Goal: Task Accomplishment & Management: Use online tool/utility

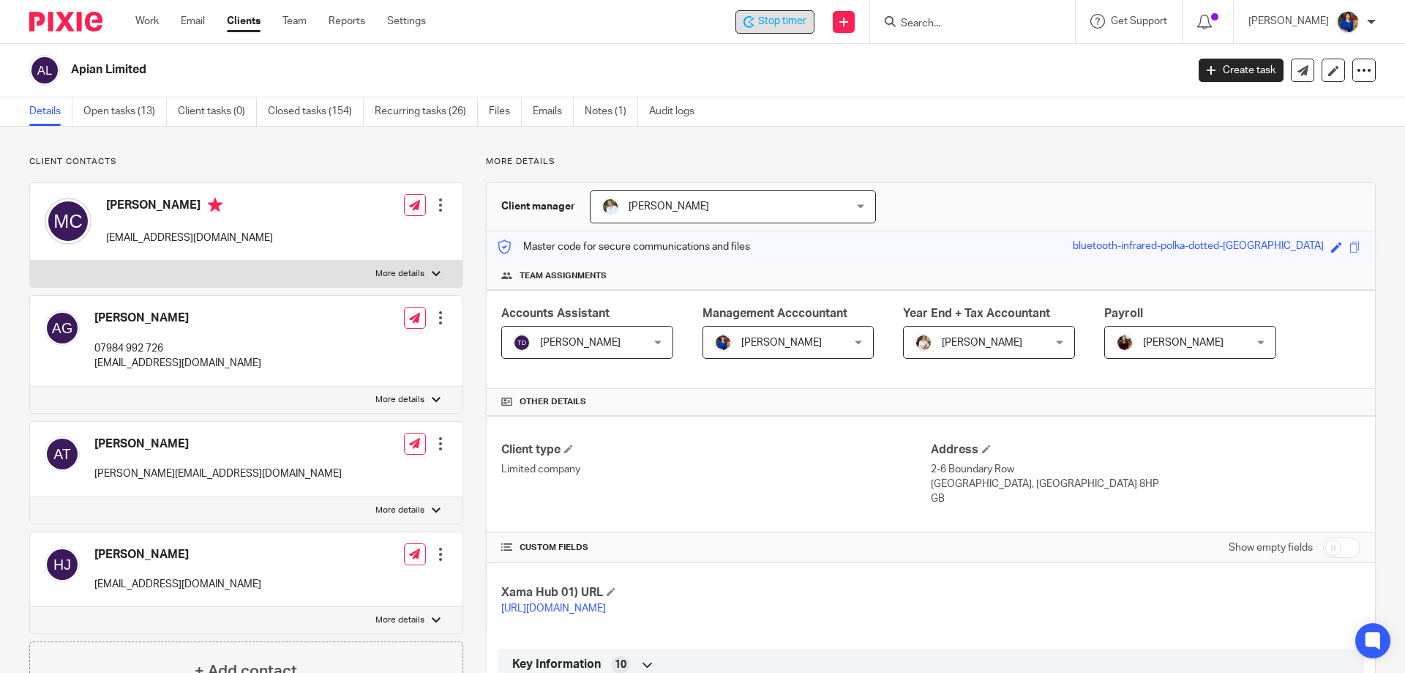
click at [784, 23] on span "Stop timer" at bounding box center [782, 21] width 48 height 15
click at [150, 22] on link "Work" at bounding box center [146, 21] width 23 height 15
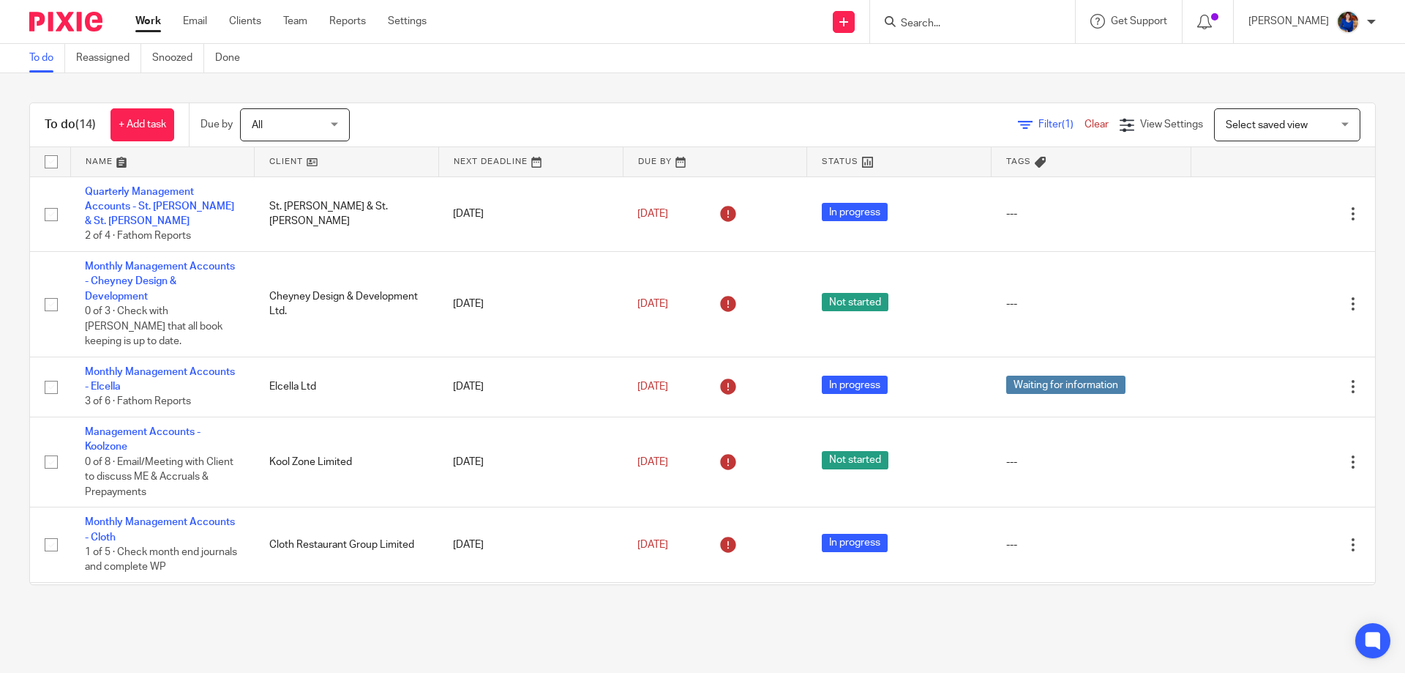
click at [947, 12] on form at bounding box center [978, 21] width 156 height 18
click at [944, 20] on input "Search" at bounding box center [966, 24] width 132 height 13
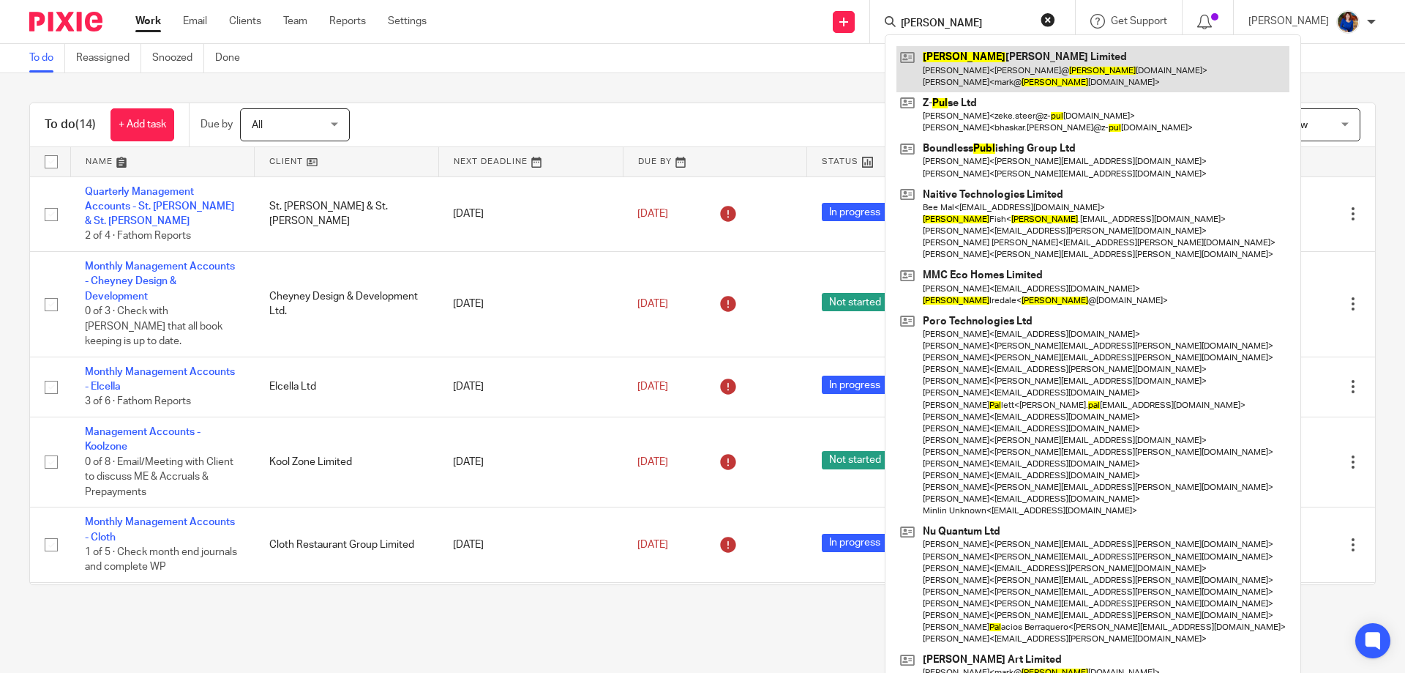
type input "[PERSON_NAME]"
click at [989, 59] on link at bounding box center [1093, 68] width 393 height 45
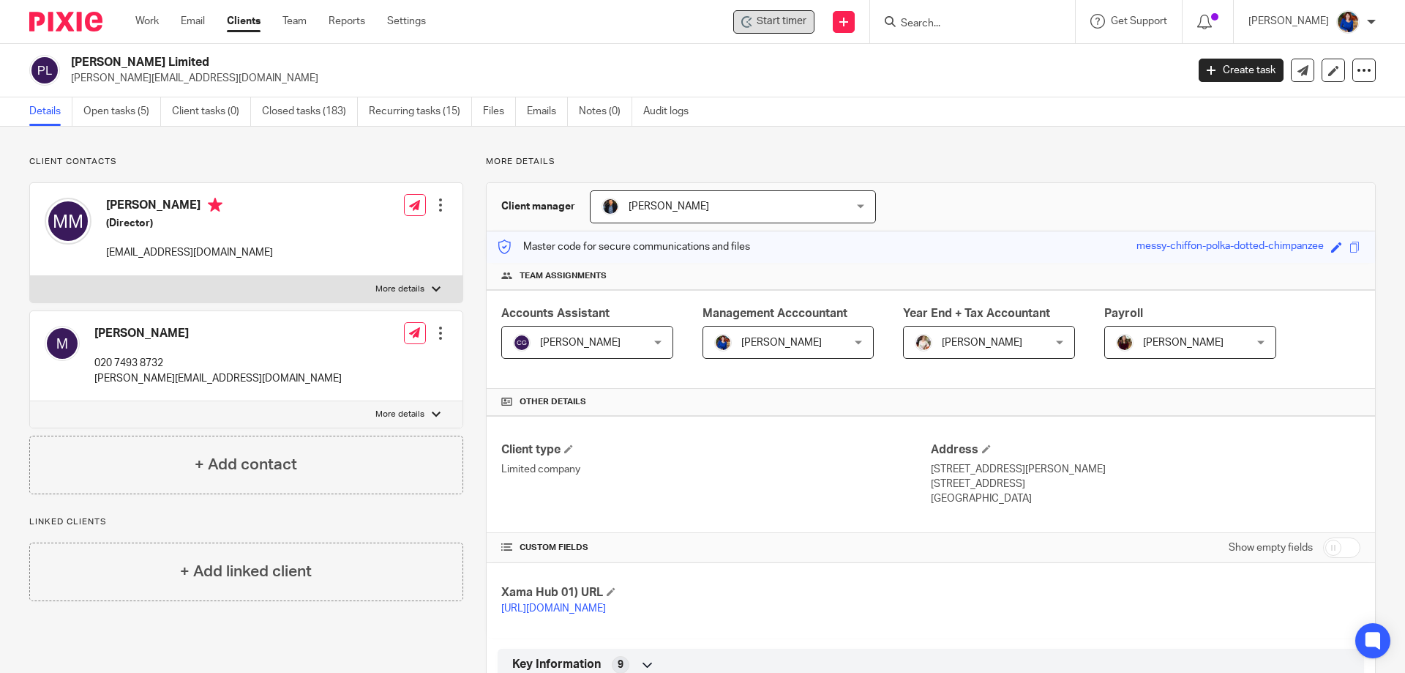
click at [794, 29] on span "Start timer" at bounding box center [782, 21] width 50 height 15
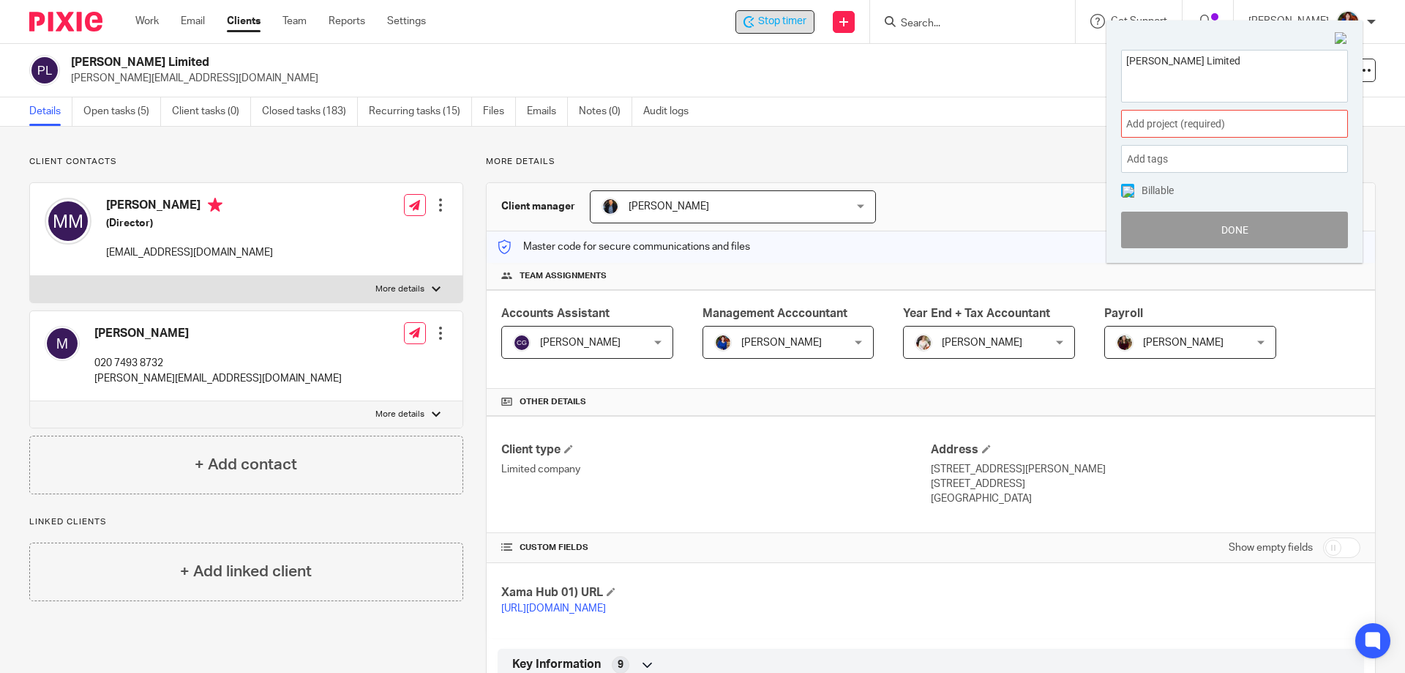
click at [1211, 122] on span "Add project (required) :" at bounding box center [1219, 123] width 184 height 15
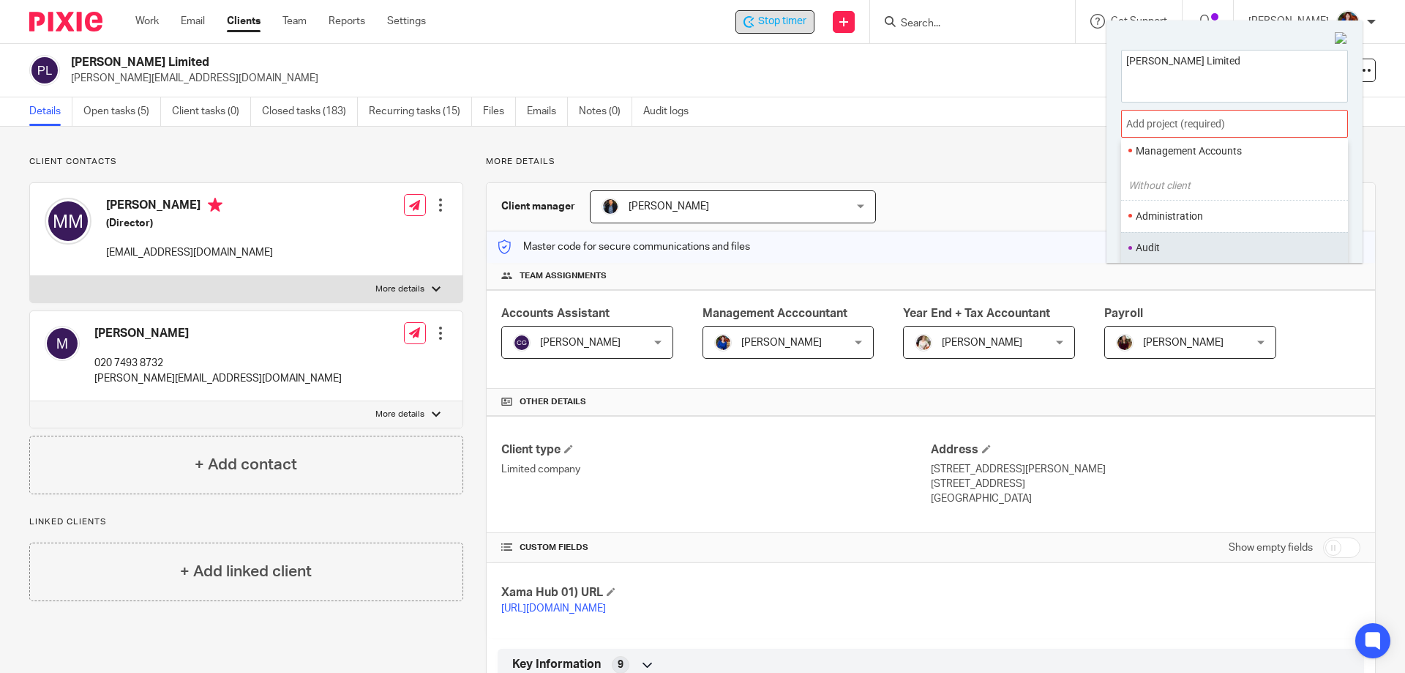
scroll to position [146, 0]
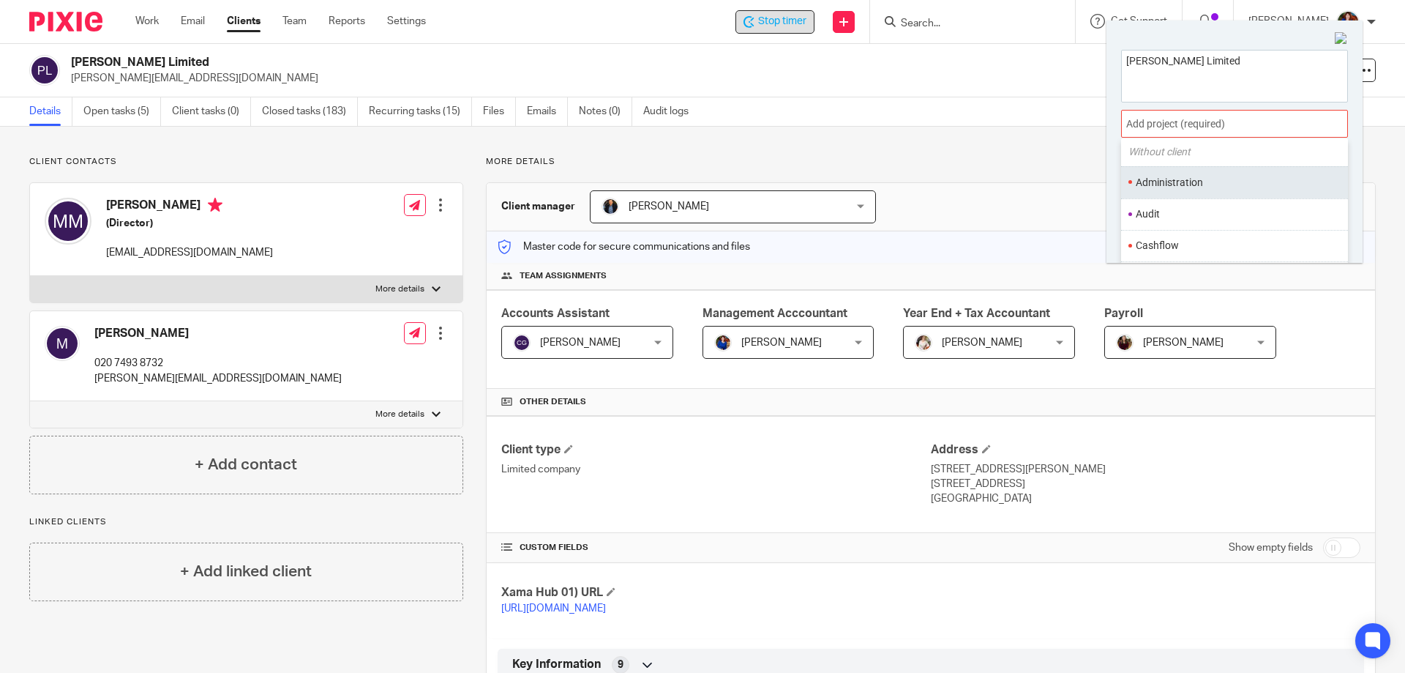
click at [1185, 188] on li "Administration" at bounding box center [1231, 182] width 191 height 15
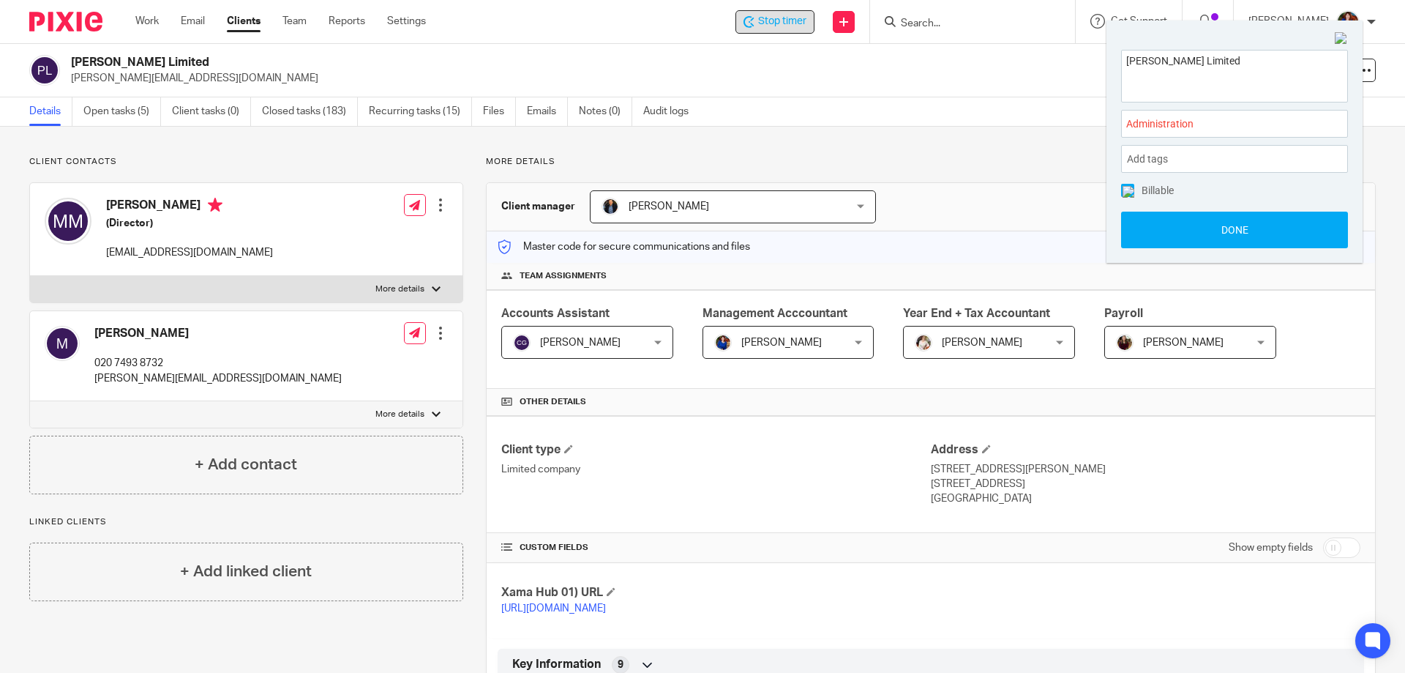
click at [1127, 190] on img at bounding box center [1129, 192] width 12 height 12
click at [1157, 228] on button "Done" at bounding box center [1234, 230] width 227 height 37
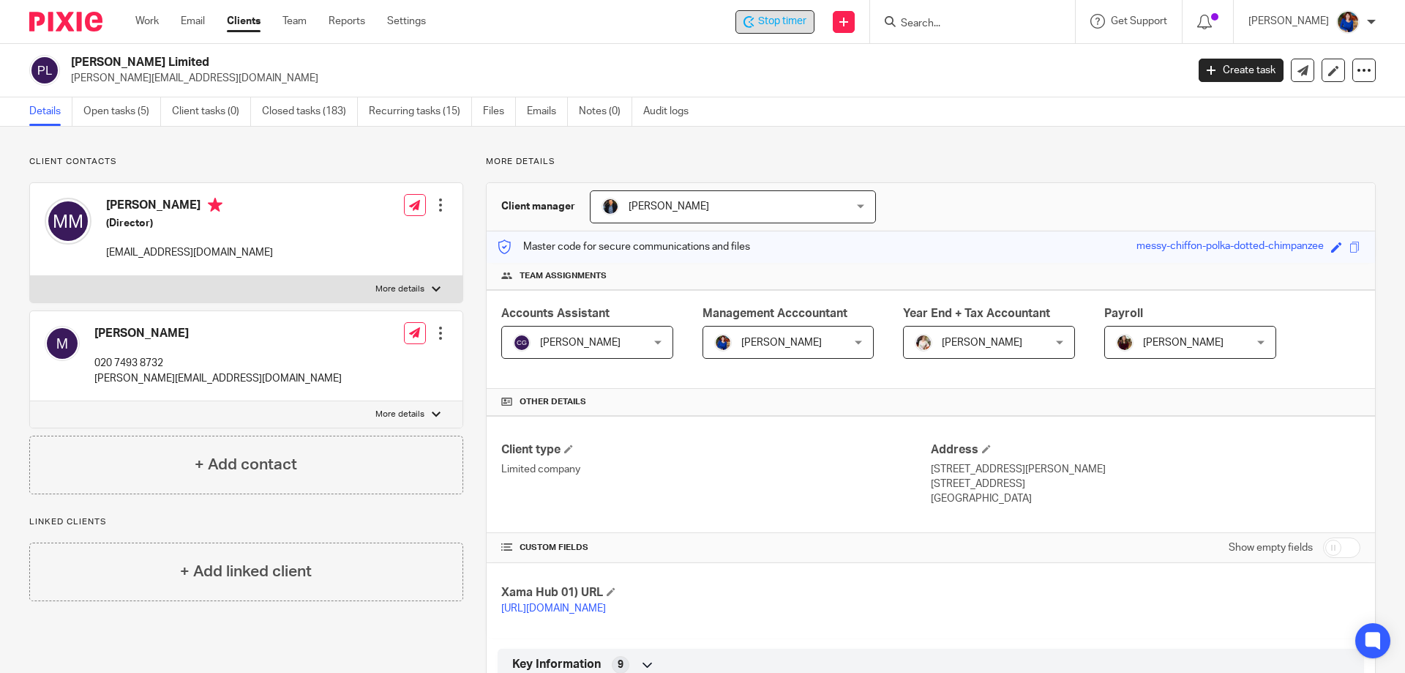
click at [751, 23] on icon at bounding box center [749, 22] width 11 height 12
click at [152, 23] on link "Work" at bounding box center [146, 21] width 23 height 15
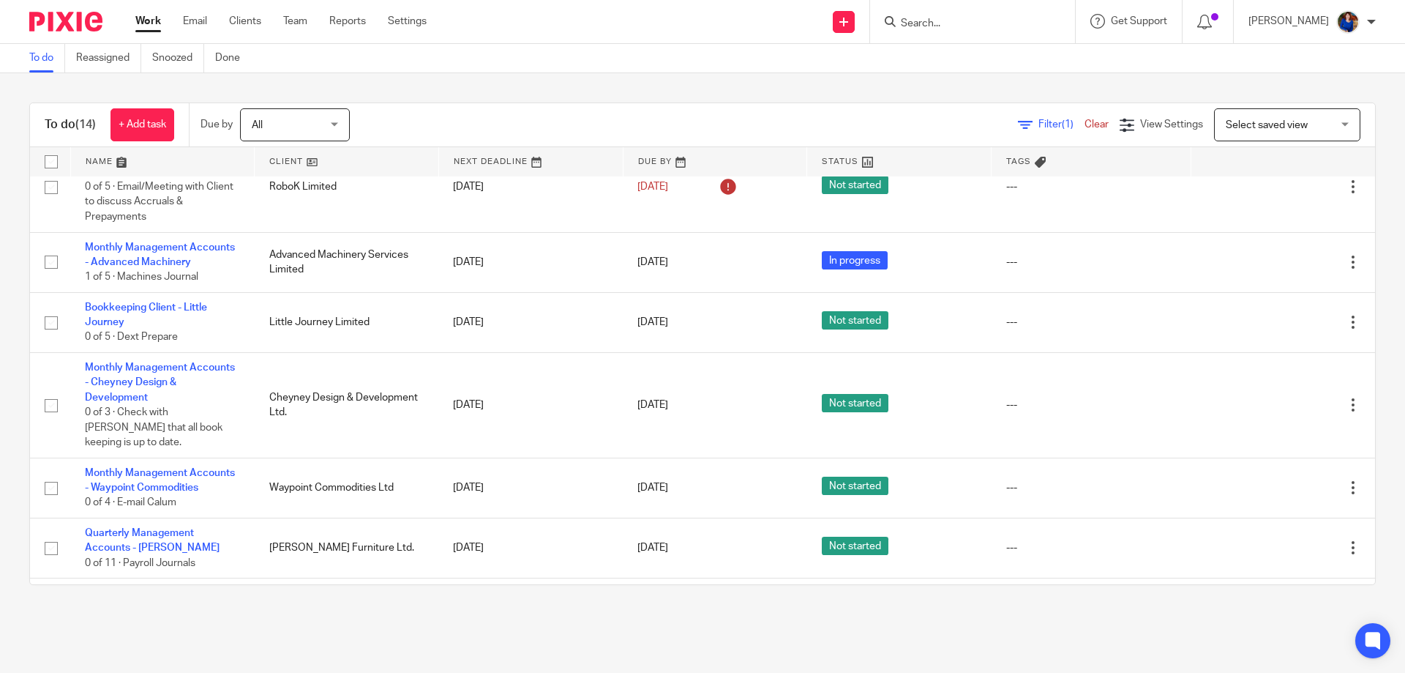
scroll to position [512, 0]
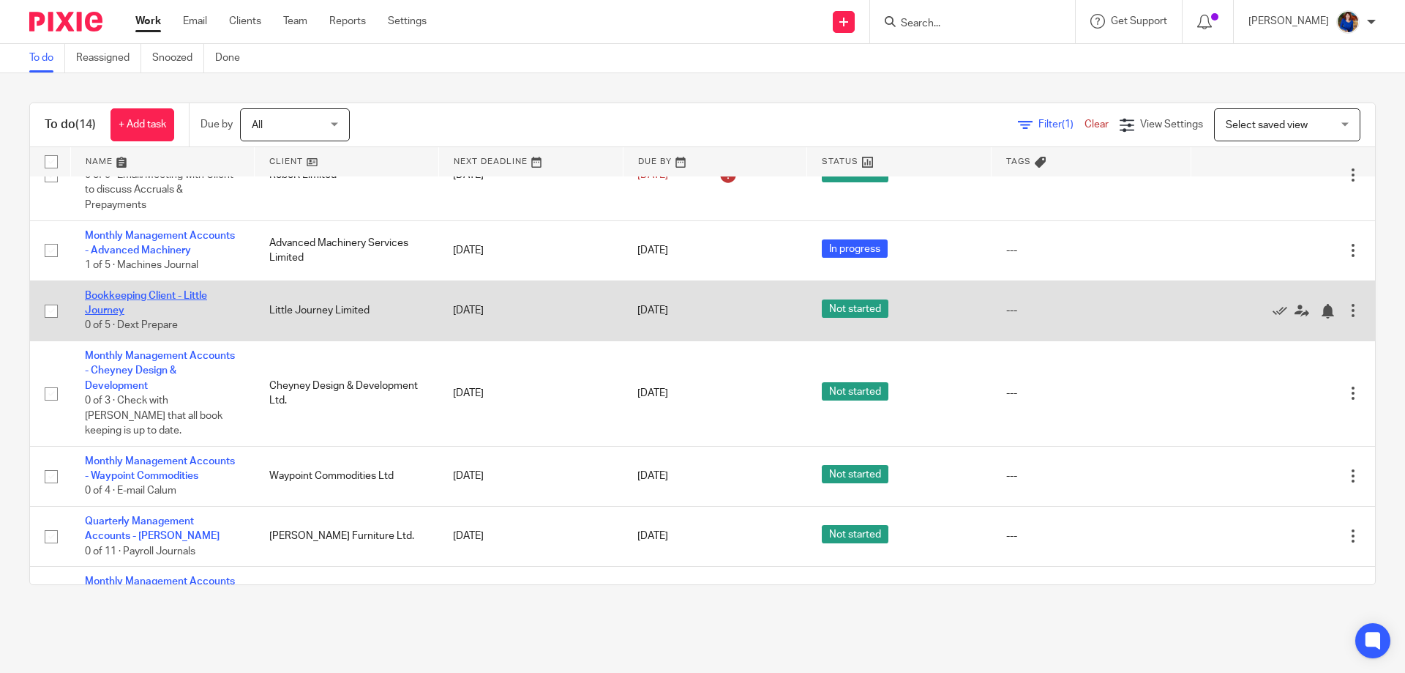
click at [193, 291] on link "Bookkeeping Client - Little Journey" at bounding box center [146, 303] width 122 height 25
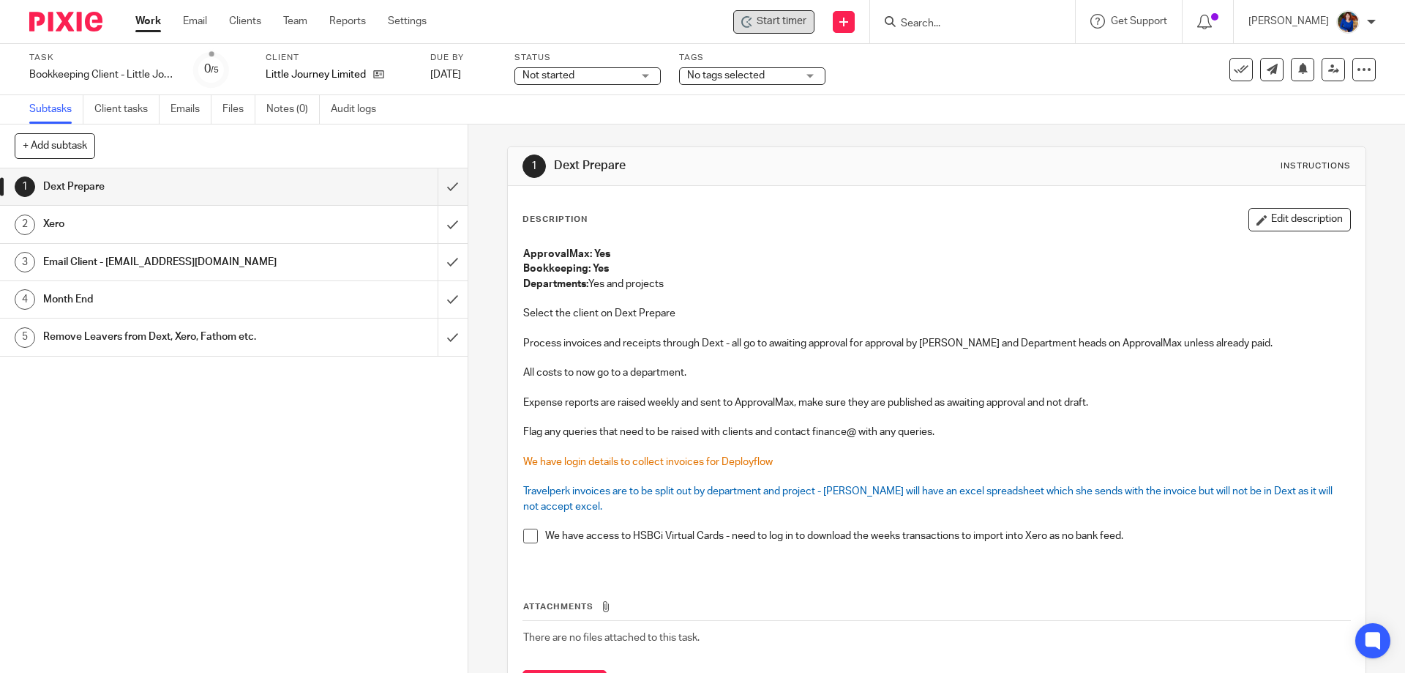
click at [785, 18] on span "Start timer" at bounding box center [782, 21] width 50 height 15
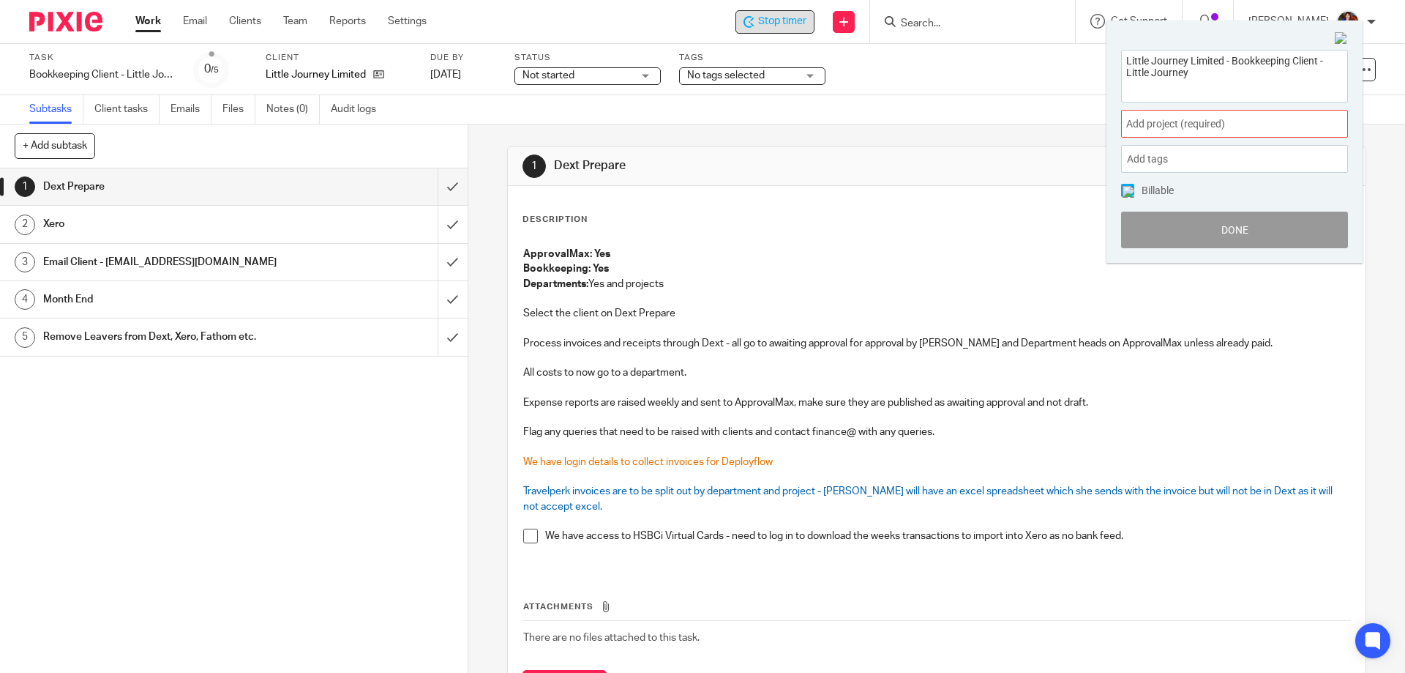
click at [1190, 130] on span "Add project (required) :" at bounding box center [1219, 123] width 184 height 15
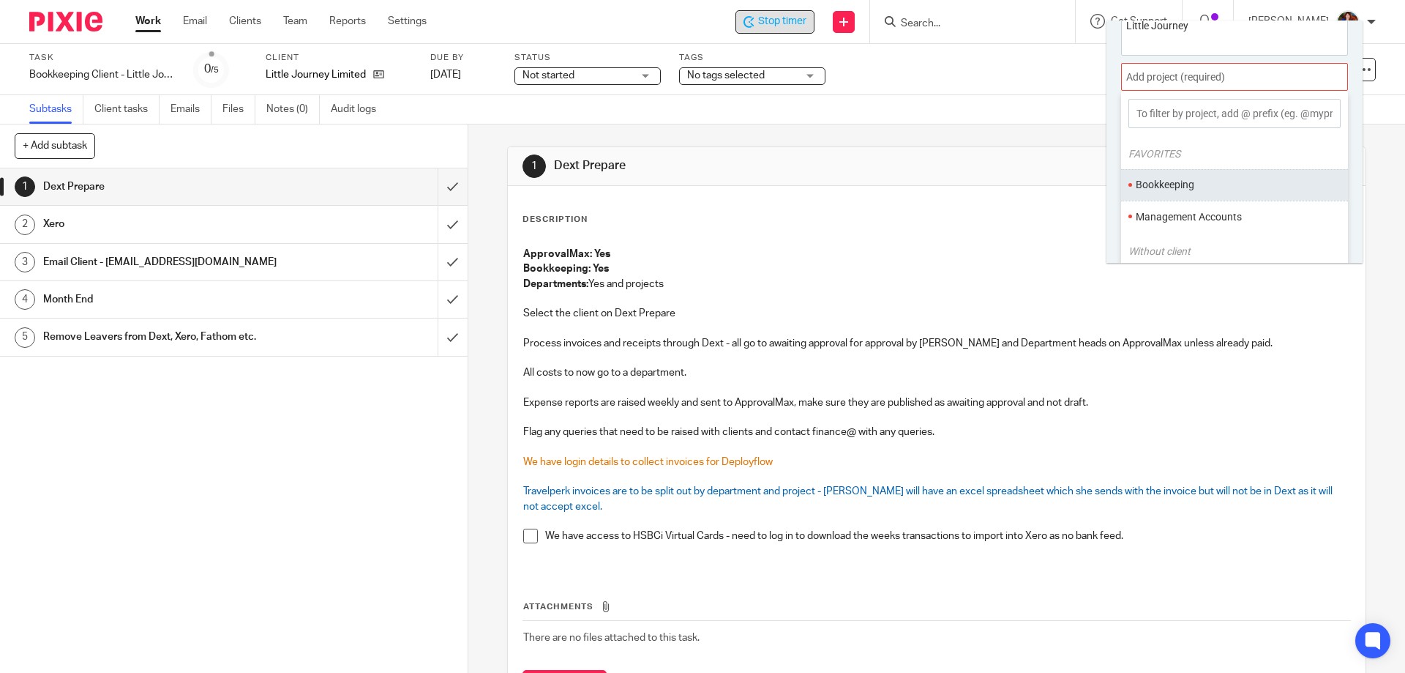
scroll to position [72, 0]
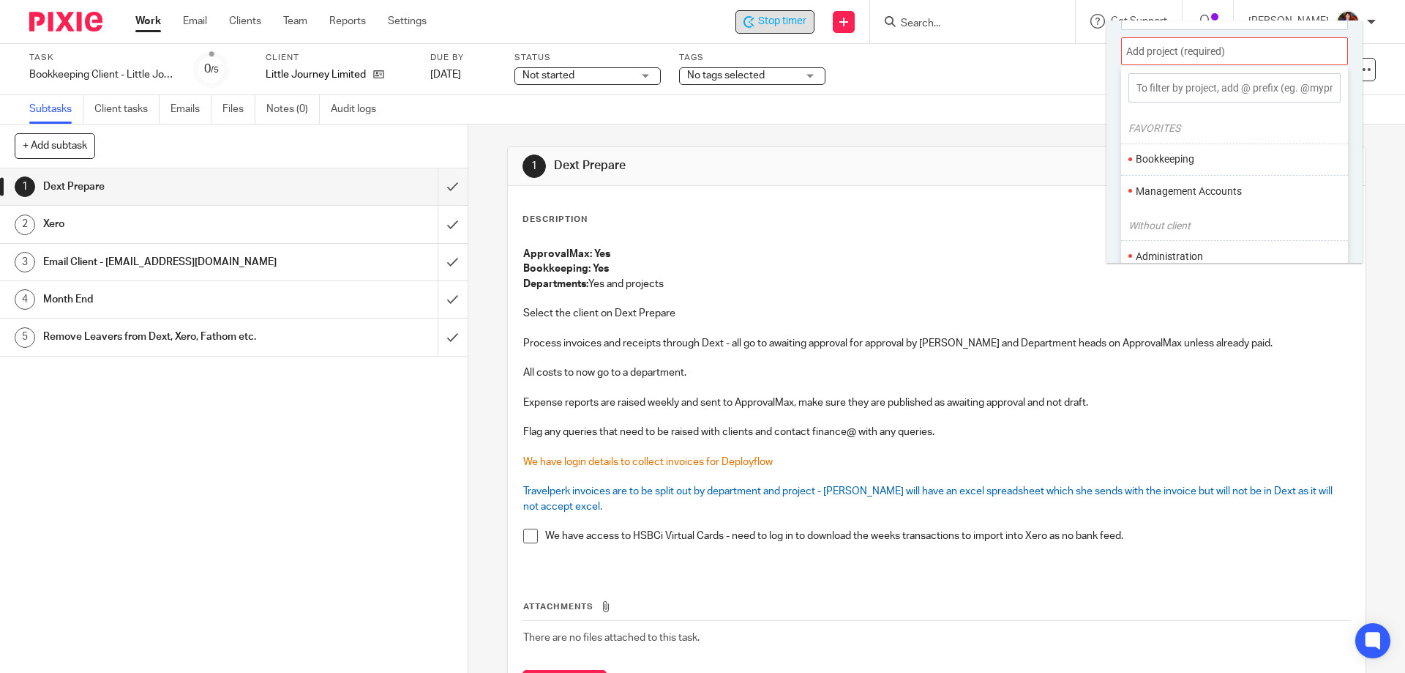
drag, startPoint x: 1198, startPoint y: 155, endPoint x: 1190, endPoint y: 157, distance: 8.3
click at [1195, 157] on li "Bookkeeping" at bounding box center [1231, 159] width 191 height 15
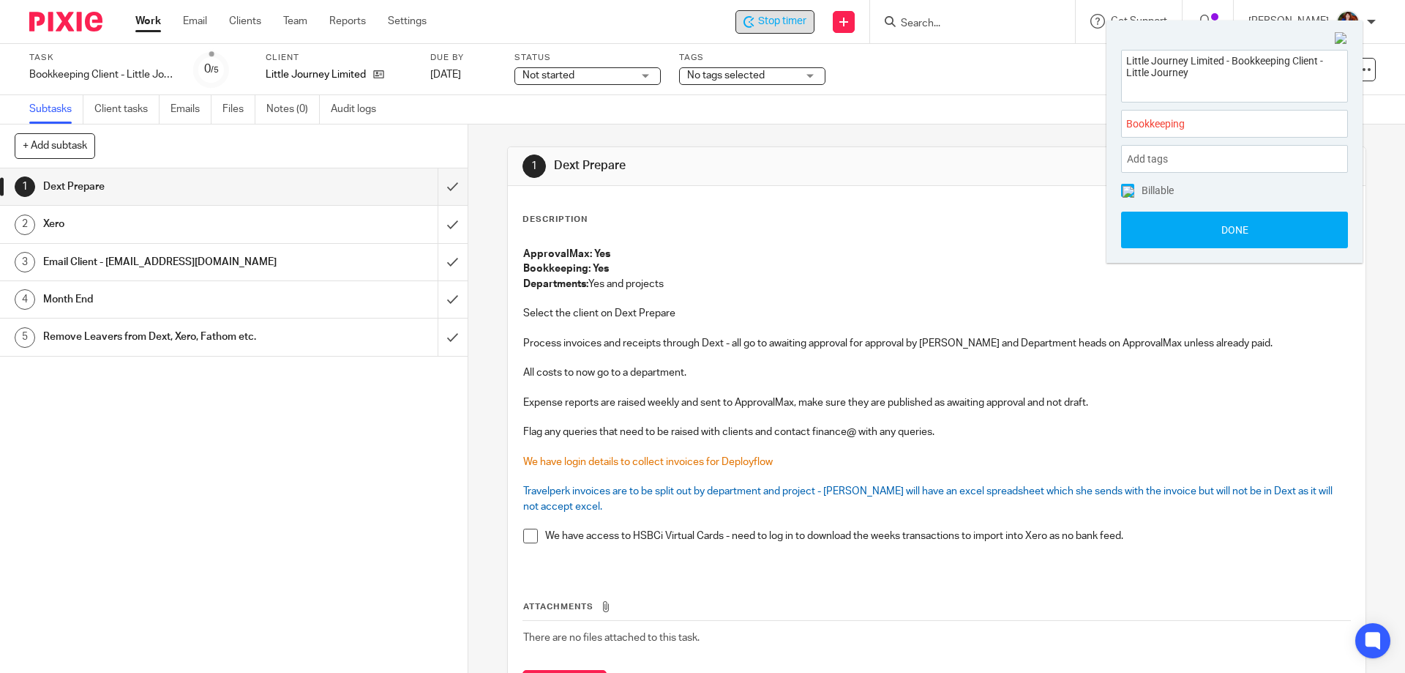
click at [1131, 191] on img at bounding box center [1129, 192] width 12 height 12
click at [1151, 236] on button "Done" at bounding box center [1234, 230] width 227 height 37
